Goal: Navigation & Orientation: Find specific page/section

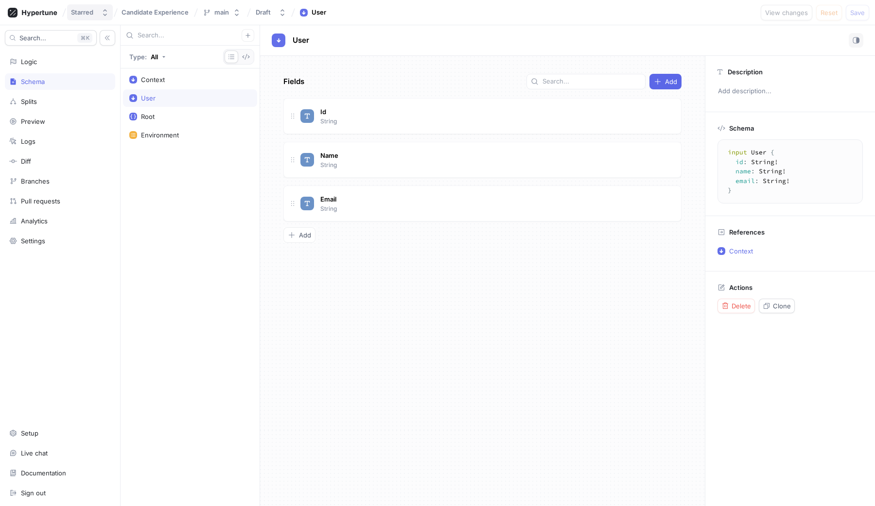
click at [104, 13] on icon "button" at bounding box center [105, 13] width 8 height 8
click at [167, 17] on div "Candidate Experience" at bounding box center [155, 12] width 71 height 10
click at [94, 20] on div "Starred Candidate Experience Candidate Experience main Draft User View changes …" at bounding box center [437, 12] width 875 height 25
click at [83, 15] on div "Starred" at bounding box center [82, 12] width 22 height 8
click at [99, 67] on span "Starred" at bounding box center [128, 67] width 82 height 8
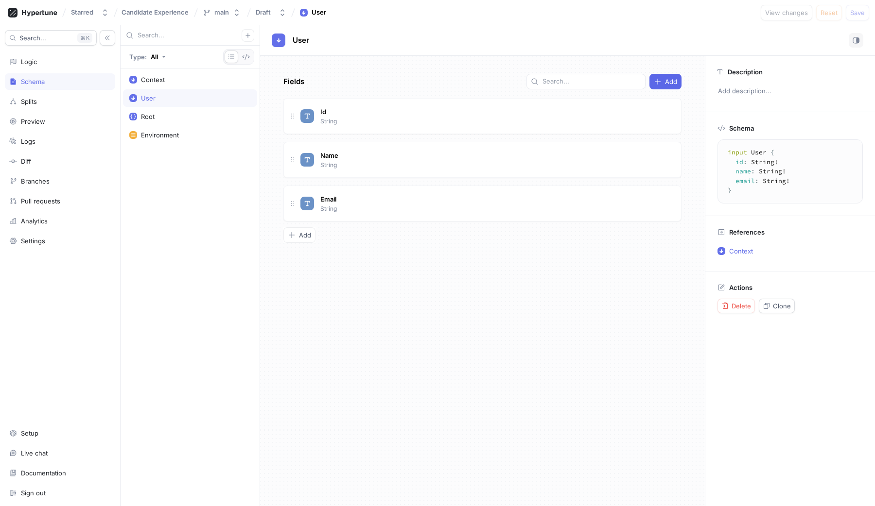
click at [28, 21] on div "Starred Candidate Experience main Draft User View changes Reset Save" at bounding box center [437, 12] width 875 height 25
click at [33, 13] on icon at bounding box center [33, 13] width 50 height 10
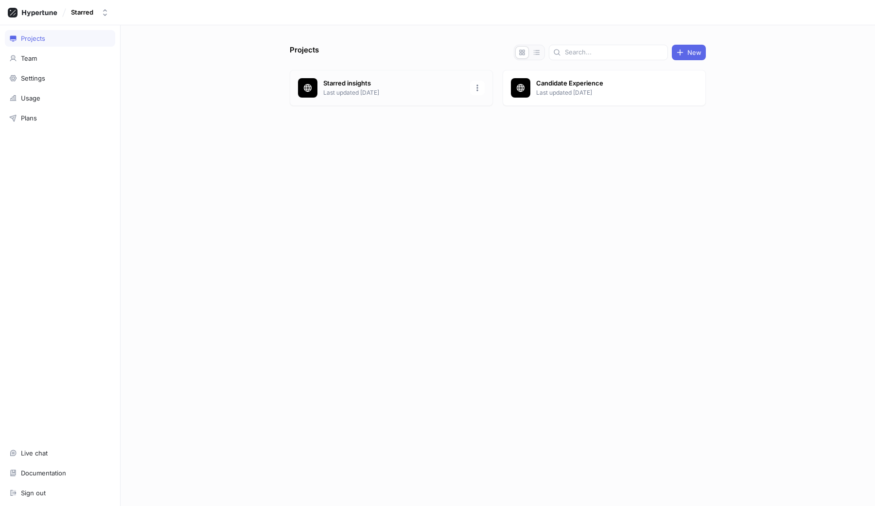
click at [389, 79] on p "Starred insights" at bounding box center [393, 84] width 141 height 10
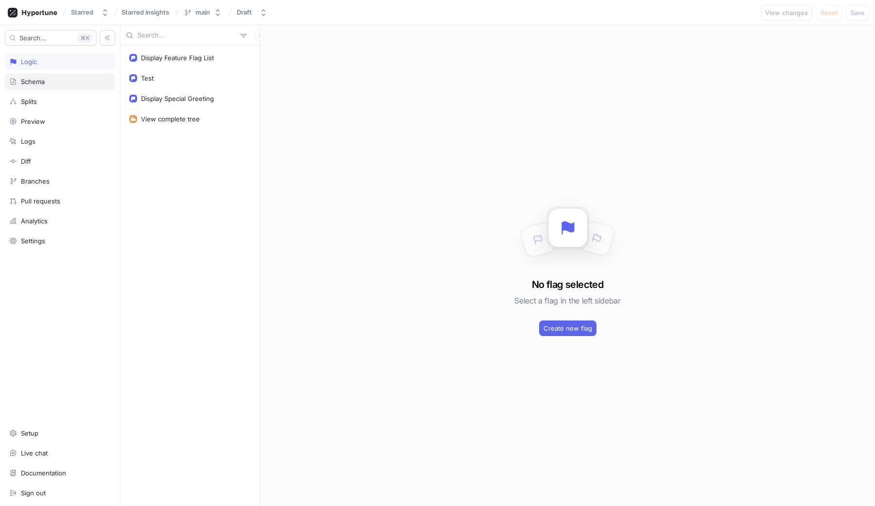
click at [57, 86] on div "Schema" at bounding box center [60, 81] width 110 height 17
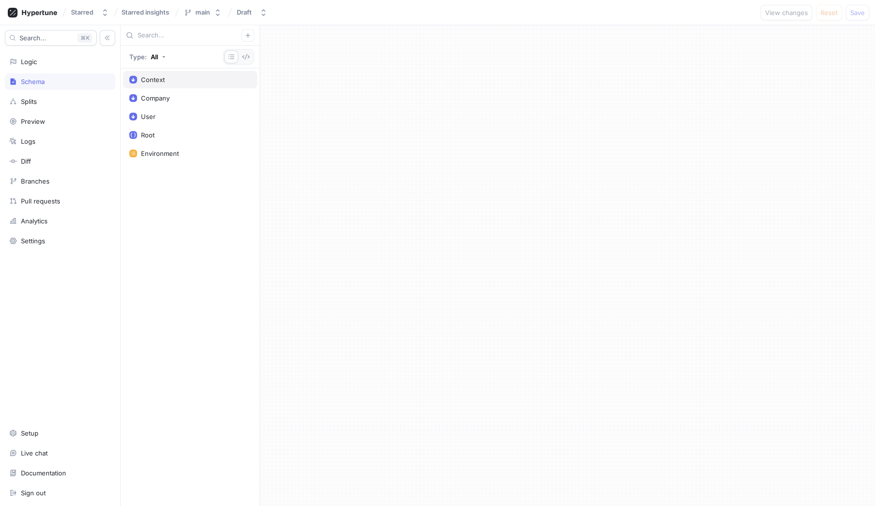
click at [145, 87] on div "Context" at bounding box center [190, 79] width 134 height 17
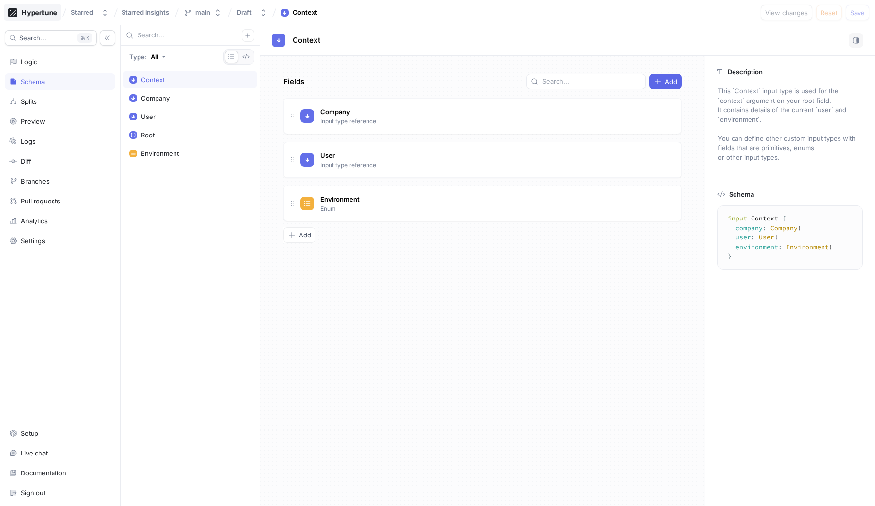
click at [43, 14] on icon at bounding box center [39, 13] width 35 height 6
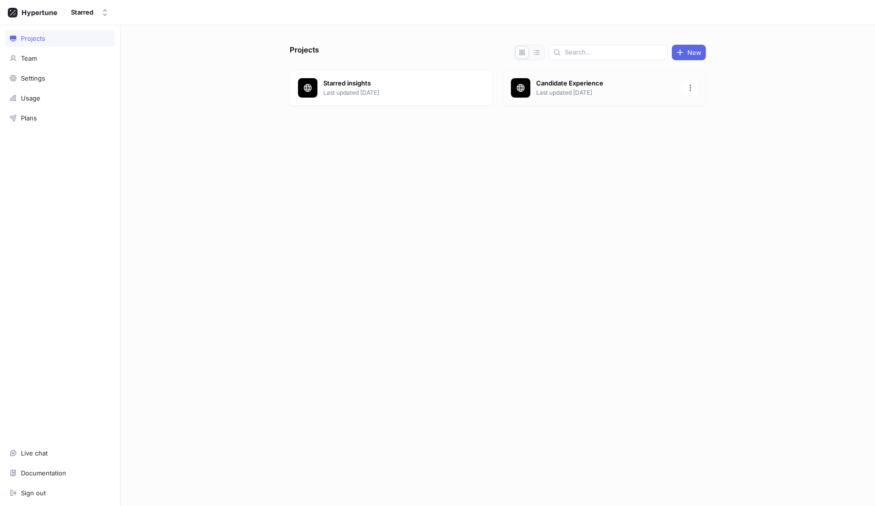
click at [575, 94] on p "Last updated [DATE]" at bounding box center [606, 92] width 141 height 9
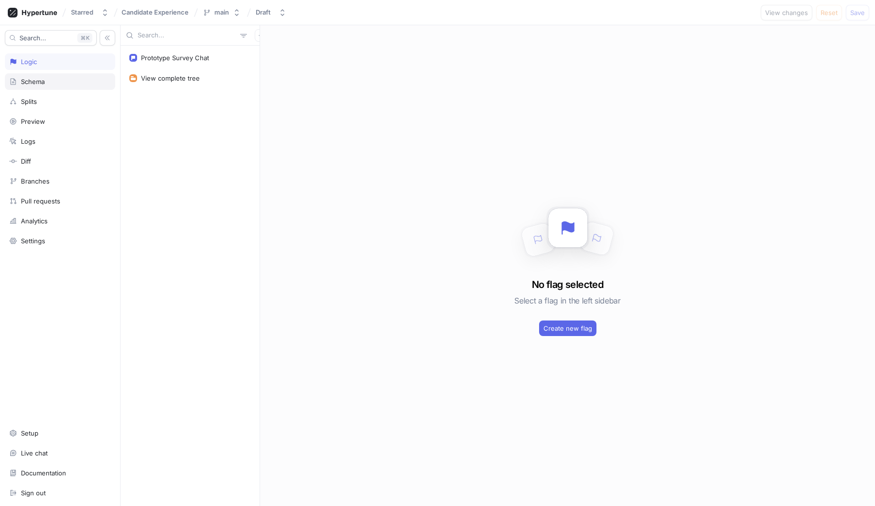
click at [63, 75] on div "Schema" at bounding box center [60, 81] width 110 height 17
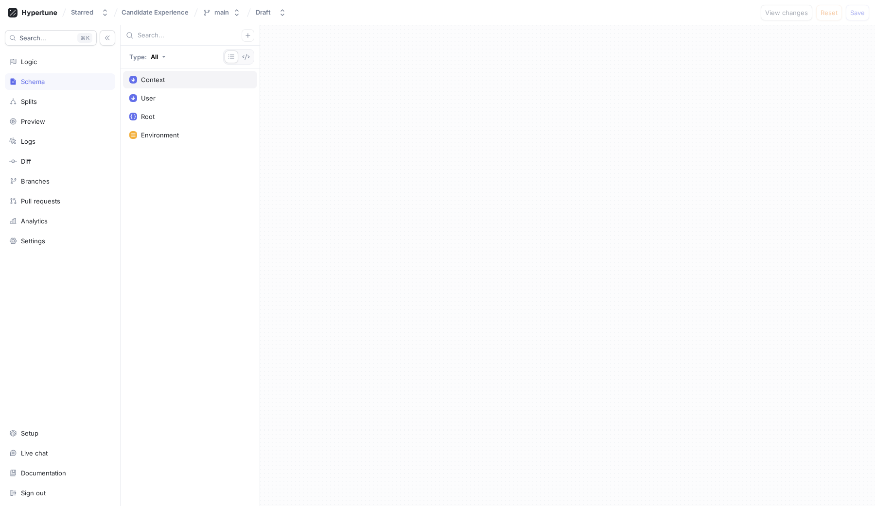
click at [190, 76] on div "Context" at bounding box center [189, 80] width 121 height 8
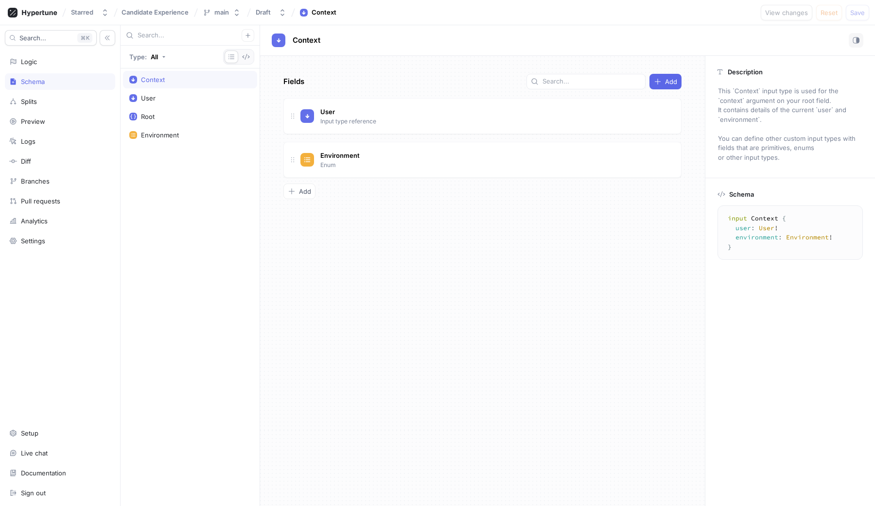
click at [254, 61] on div "Type: All" at bounding box center [190, 57] width 139 height 23
click at [248, 61] on button "button" at bounding box center [246, 57] width 14 height 13
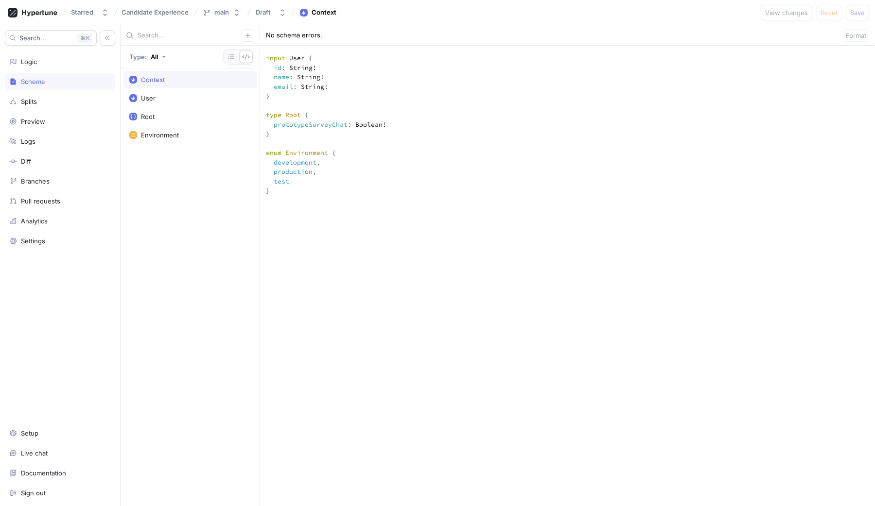
click at [16, 2] on div "Starred Candidate Experience main Draft Context View changes Reset Save" at bounding box center [437, 12] width 875 height 25
click at [16, 11] on rect at bounding box center [13, 13] width 10 height 10
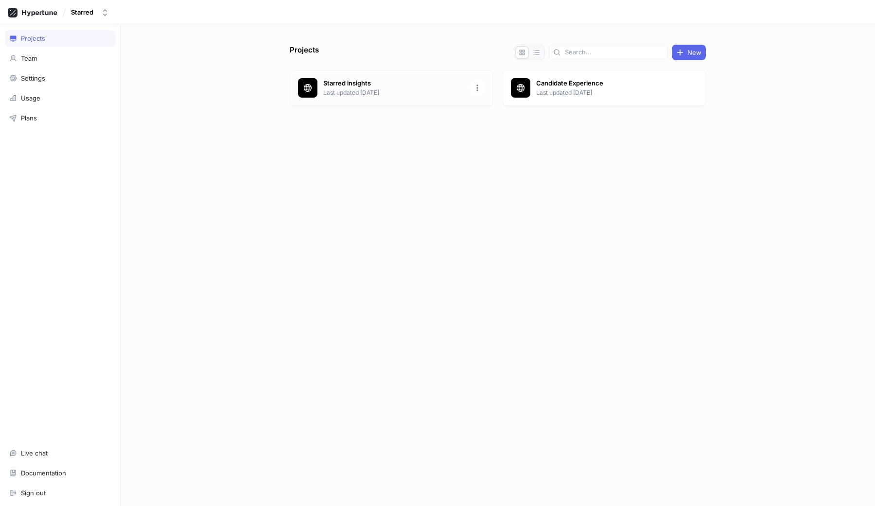
click at [349, 81] on p "Starred insights" at bounding box center [393, 84] width 141 height 10
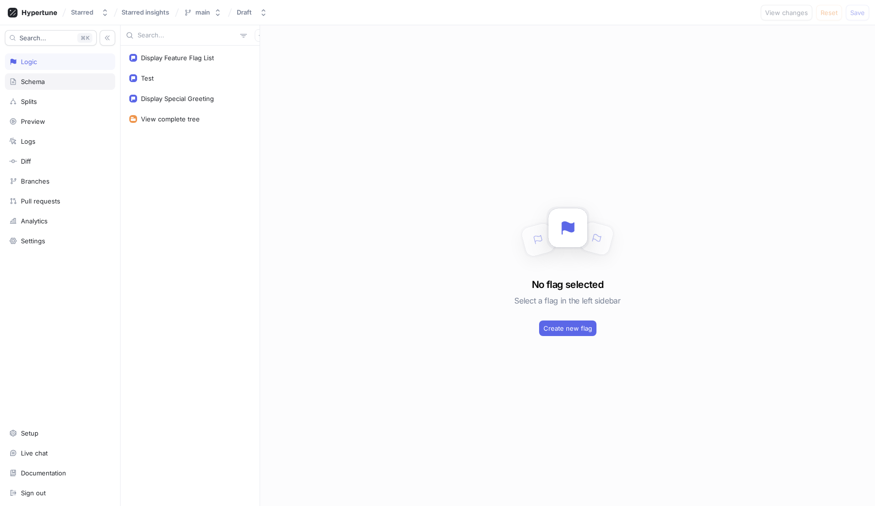
click at [57, 82] on div "Schema" at bounding box center [60, 82] width 102 height 8
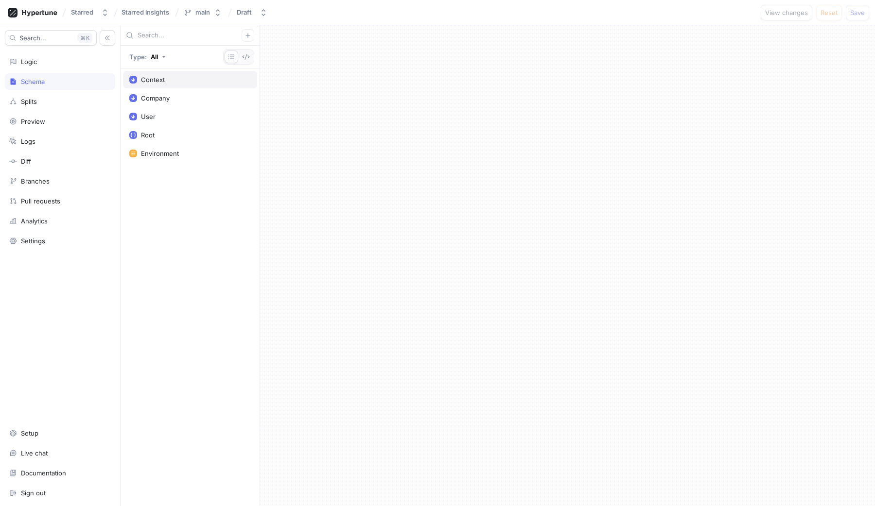
click at [161, 78] on div "Context" at bounding box center [153, 80] width 24 height 8
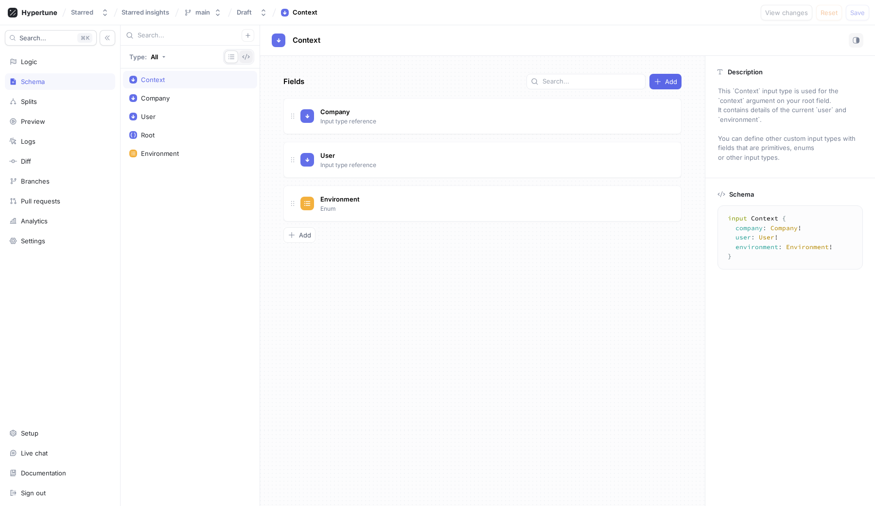
click at [242, 62] on button "button" at bounding box center [246, 57] width 14 height 13
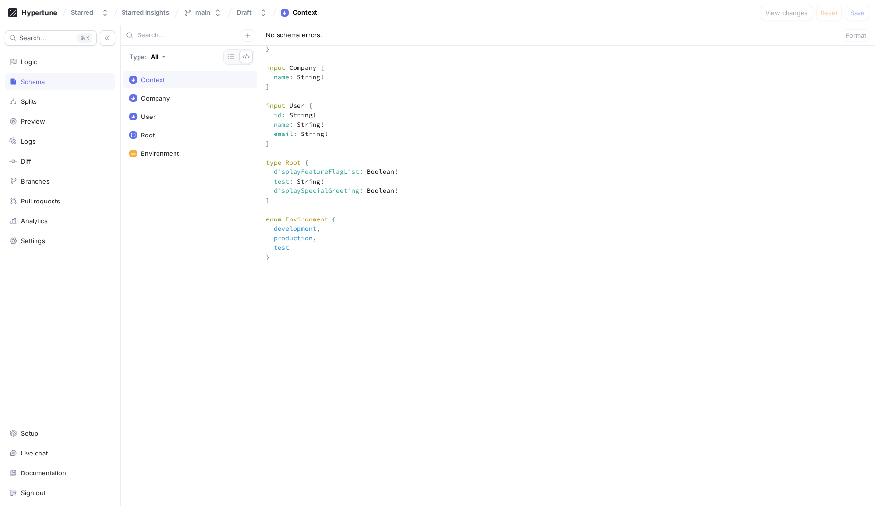
click at [48, 75] on div "Schema" at bounding box center [60, 81] width 110 height 17
